Goal: Task Accomplishment & Management: Use online tool/utility

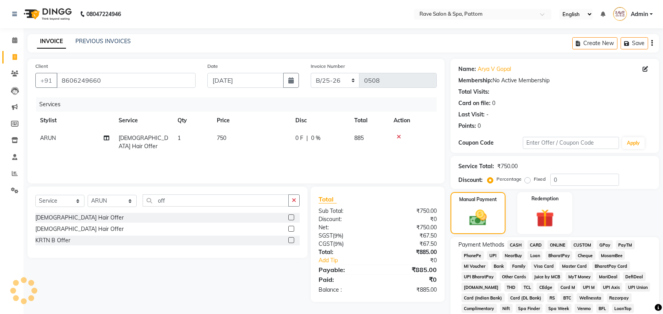
select select "service"
select select "16740"
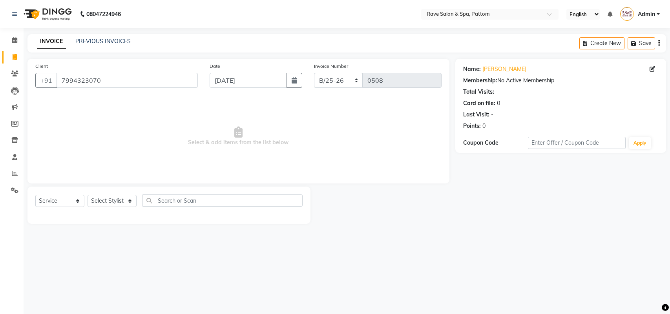
select select "service"
drag, startPoint x: 118, startPoint y: 83, endPoint x: 0, endPoint y: 90, distance: 118.3
click at [0, 90] on app-home "08047224946 Select Location × Rave Salon & Spa, Pattom English ENGLISH Español …" at bounding box center [335, 118] width 670 height 236
click at [103, 204] on select "Select Stylist Amal [PERSON_NAME] [PERSON_NAME] [PERSON_NAME] [PERSON_NAME] [PE…" at bounding box center [112, 201] width 49 height 12
select select "86200"
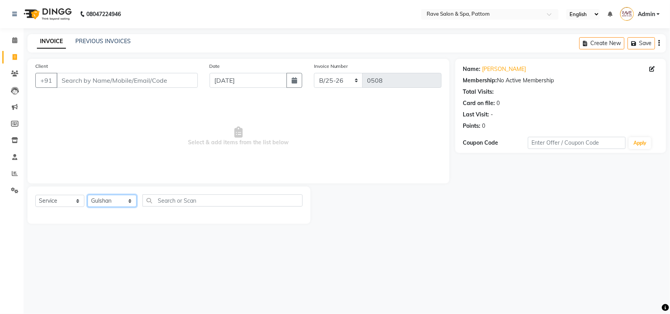
click at [88, 195] on select "Select Stylist Amal [PERSON_NAME] [PERSON_NAME] [PERSON_NAME] [PERSON_NAME] [PE…" at bounding box center [112, 201] width 49 height 12
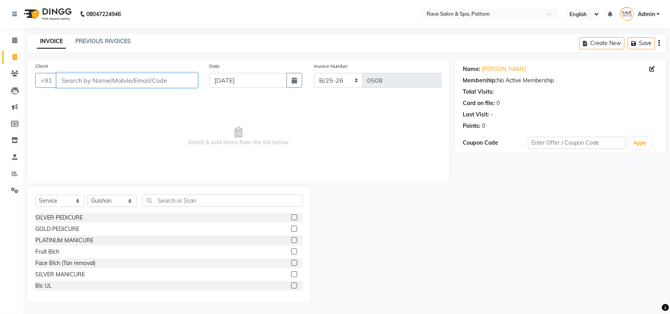
click at [115, 83] on input "Client" at bounding box center [127, 80] width 141 height 15
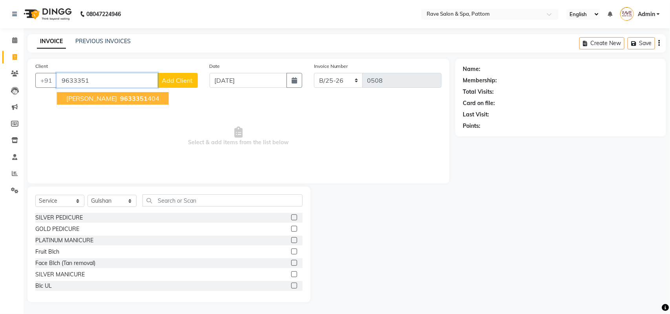
click at [123, 93] on button "[PERSON_NAME] 9633351 404" at bounding box center [113, 98] width 112 height 13
type input "9633351404"
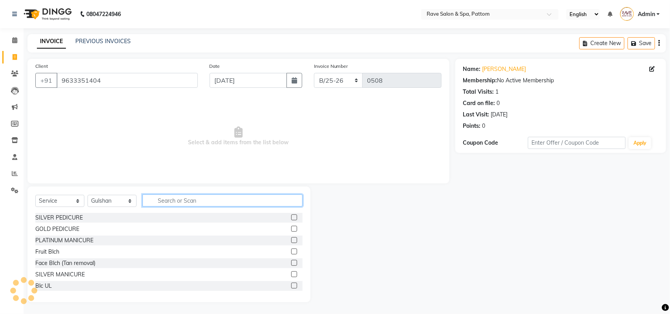
click at [166, 197] on input "text" at bounding box center [222, 201] width 160 height 12
type input "br"
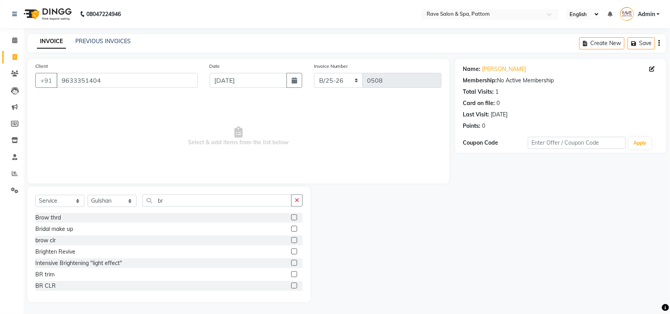
click at [291, 220] on label at bounding box center [294, 218] width 6 height 6
click at [291, 220] on input "checkbox" at bounding box center [293, 217] width 5 height 5
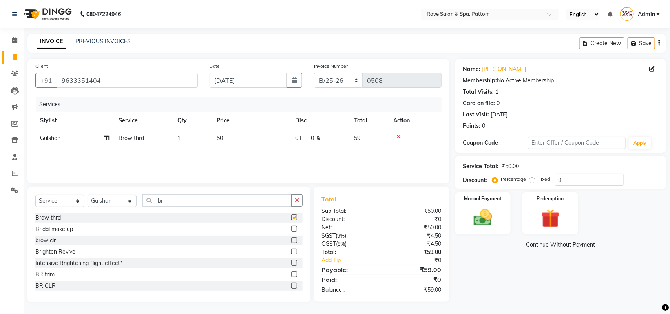
checkbox input "false"
click at [507, 218] on div "Manual Payment" at bounding box center [483, 214] width 58 height 44
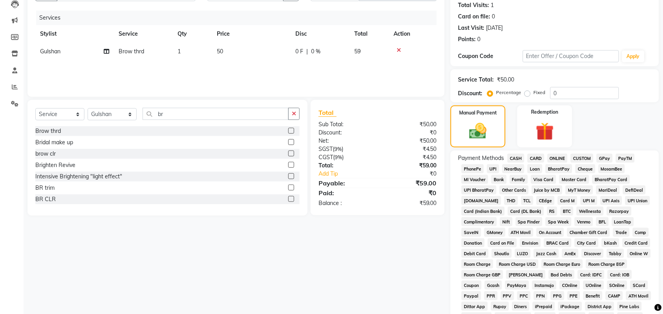
scroll to position [98, 0]
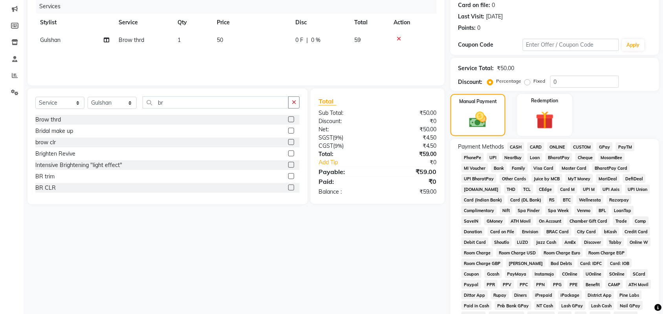
click at [581, 143] on span "CUSTOM" at bounding box center [581, 146] width 23 height 9
click at [599, 141] on div "Payment Methods CASH CARD ONLINE CUSTOM GPay PayTM PhonePe UPI NearBuy Loan Bha…" at bounding box center [554, 258] width 208 height 239
click at [606, 145] on span "GPay" at bounding box center [604, 146] width 16 height 9
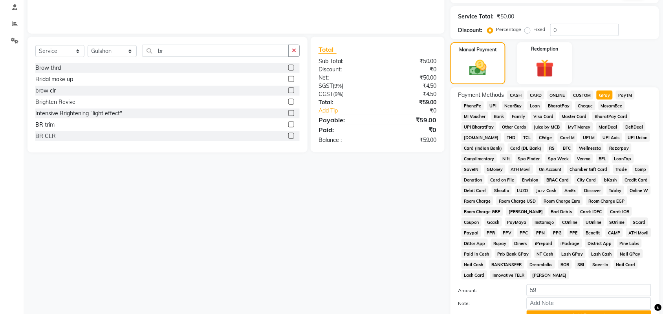
scroll to position [219, 0]
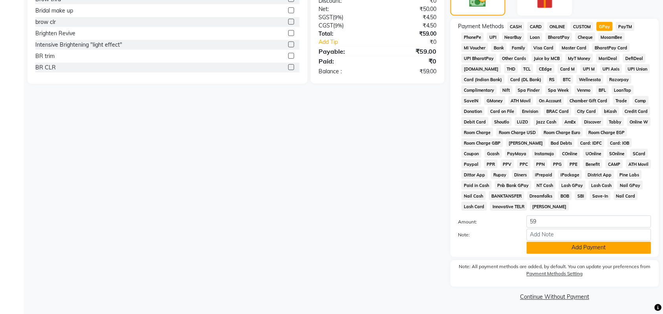
click at [569, 252] on button "Add Payment" at bounding box center [588, 248] width 124 height 12
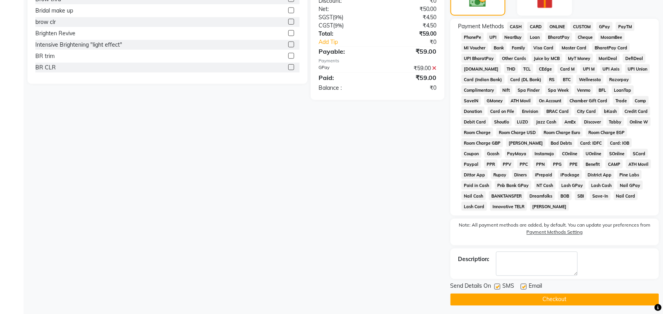
click at [501, 286] on div "SMS" at bounding box center [507, 288] width 26 height 10
click at [498, 287] on label at bounding box center [497, 287] width 6 height 6
click at [498, 287] on input "checkbox" at bounding box center [496, 287] width 5 height 5
checkbox input "false"
click at [524, 289] on label at bounding box center [523, 287] width 6 height 6
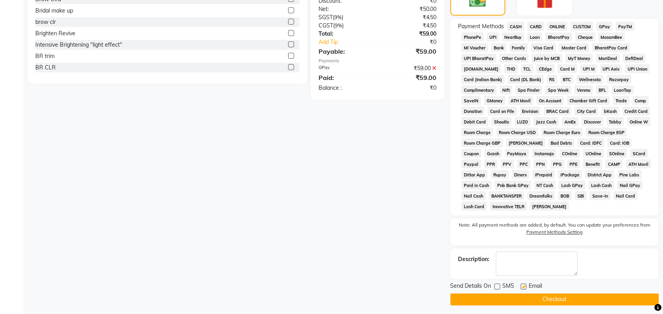
click at [524, 289] on input "checkbox" at bounding box center [522, 287] width 5 height 5
checkbox input "false"
click at [525, 295] on button "Checkout" at bounding box center [554, 300] width 208 height 12
click at [525, 295] on div "Checkout" at bounding box center [554, 300] width 208 height 12
